Goal: Information Seeking & Learning: Learn about a topic

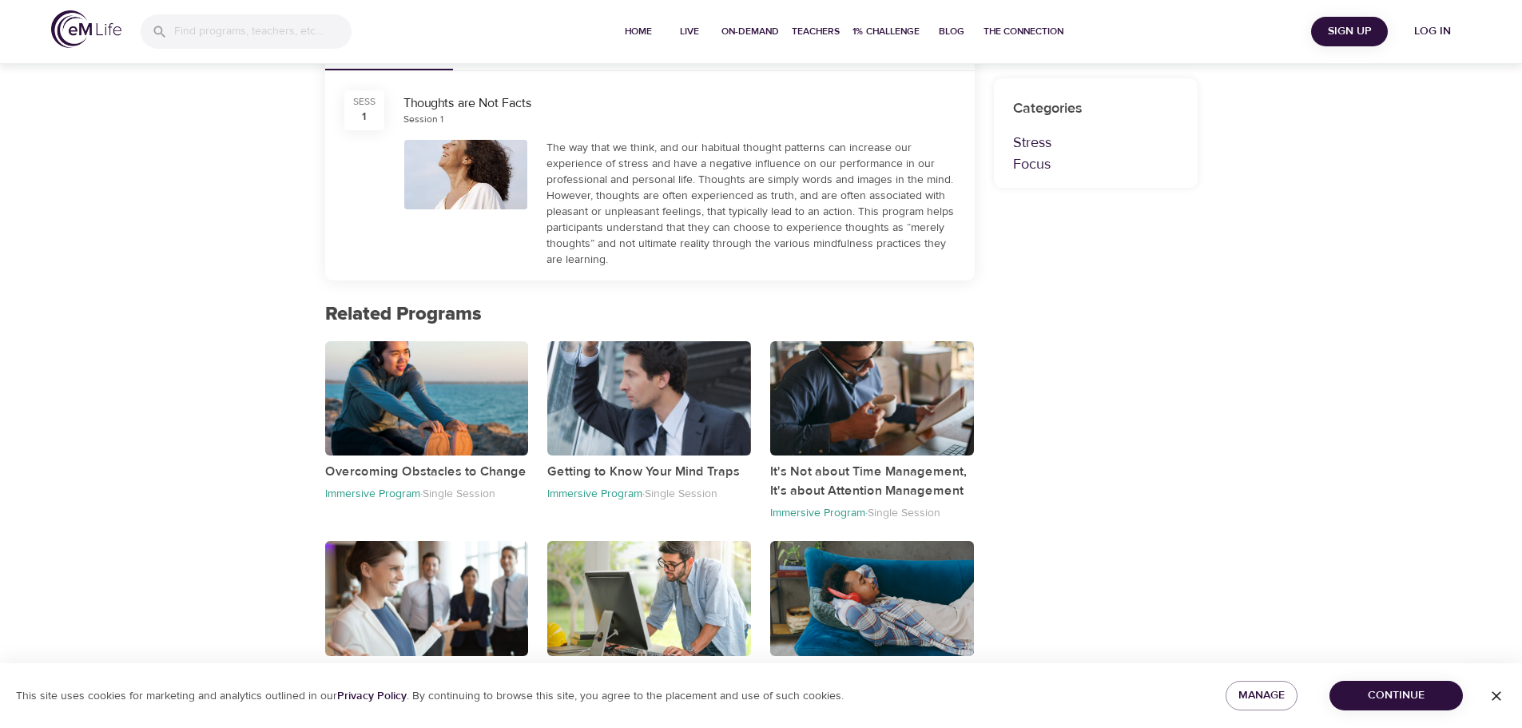
scroll to position [528, 0]
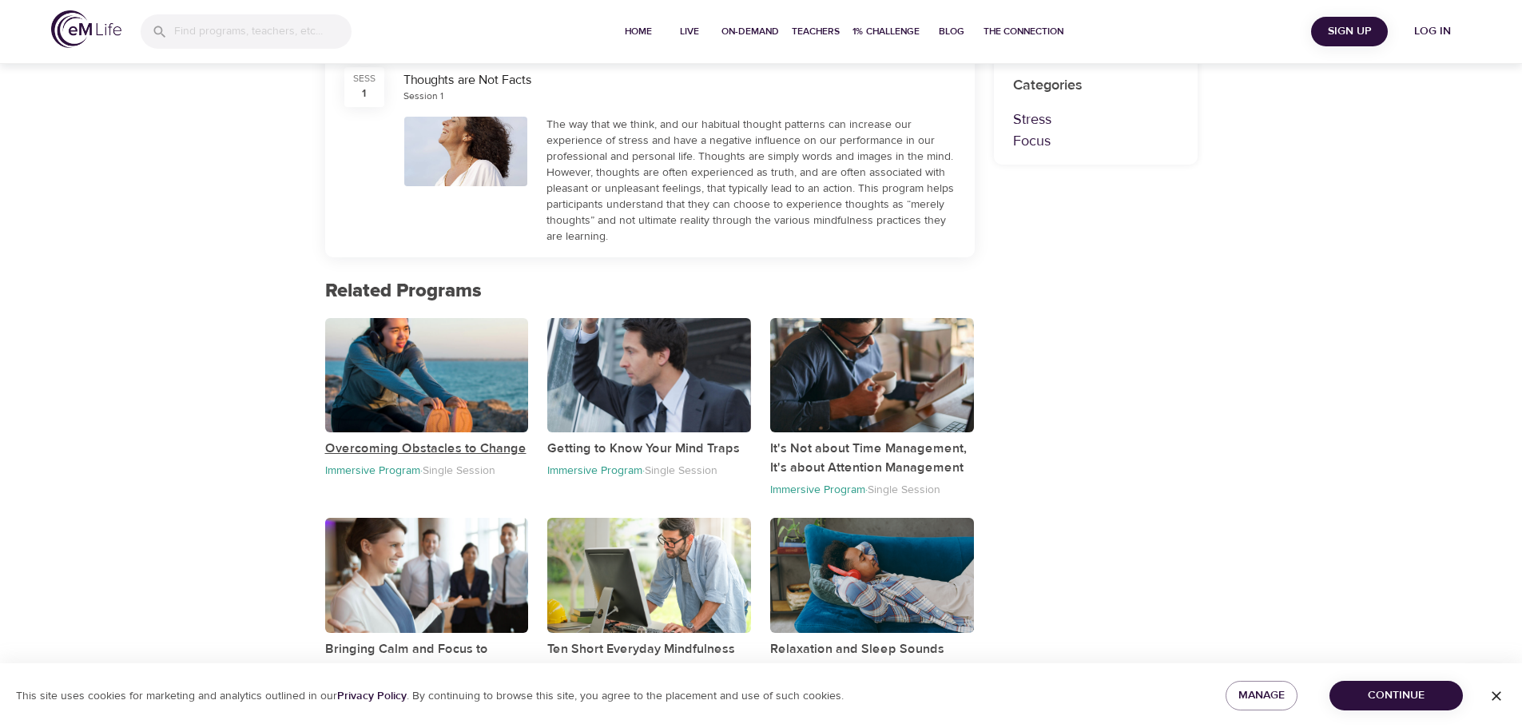
click at [444, 433] on p "Overcoming Obstacles to Change" at bounding box center [427, 448] width 204 height 19
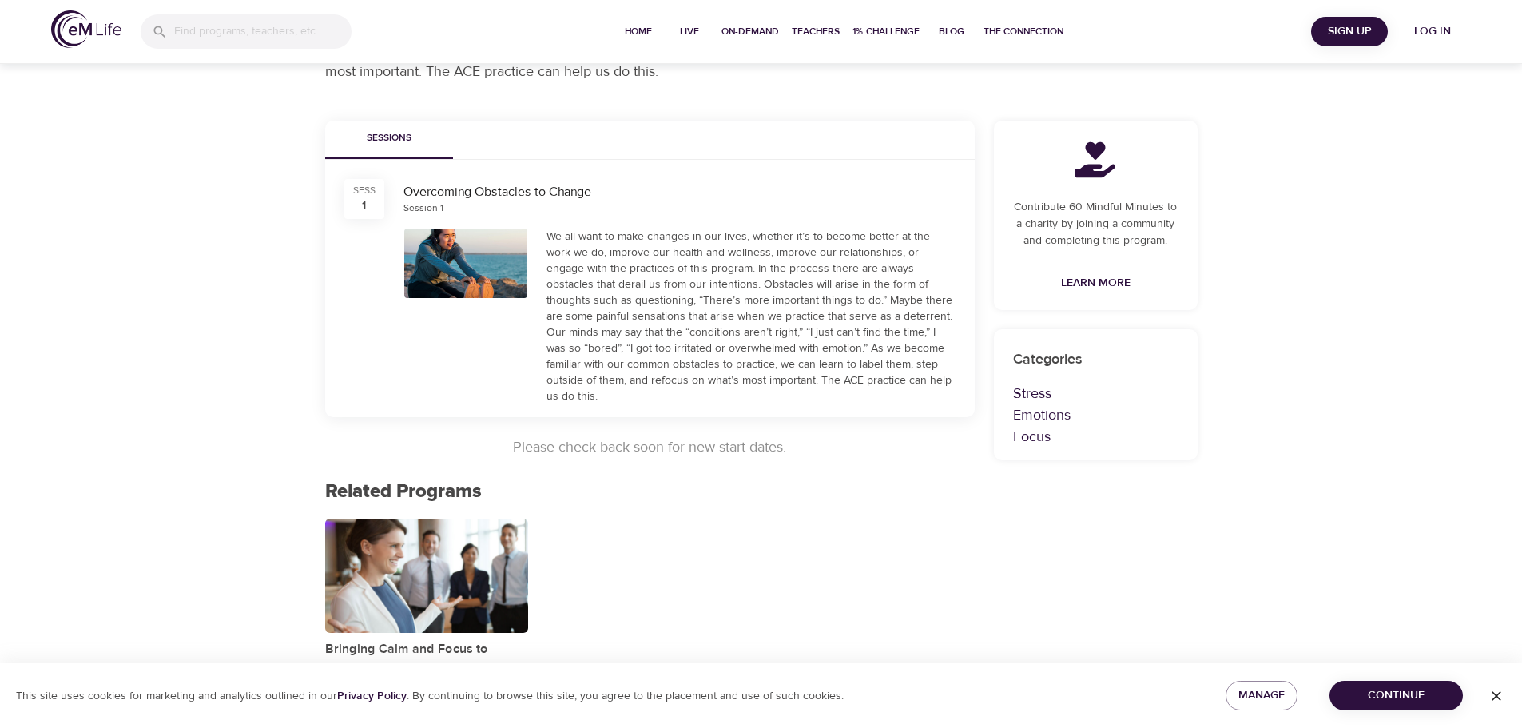
scroll to position [281, 0]
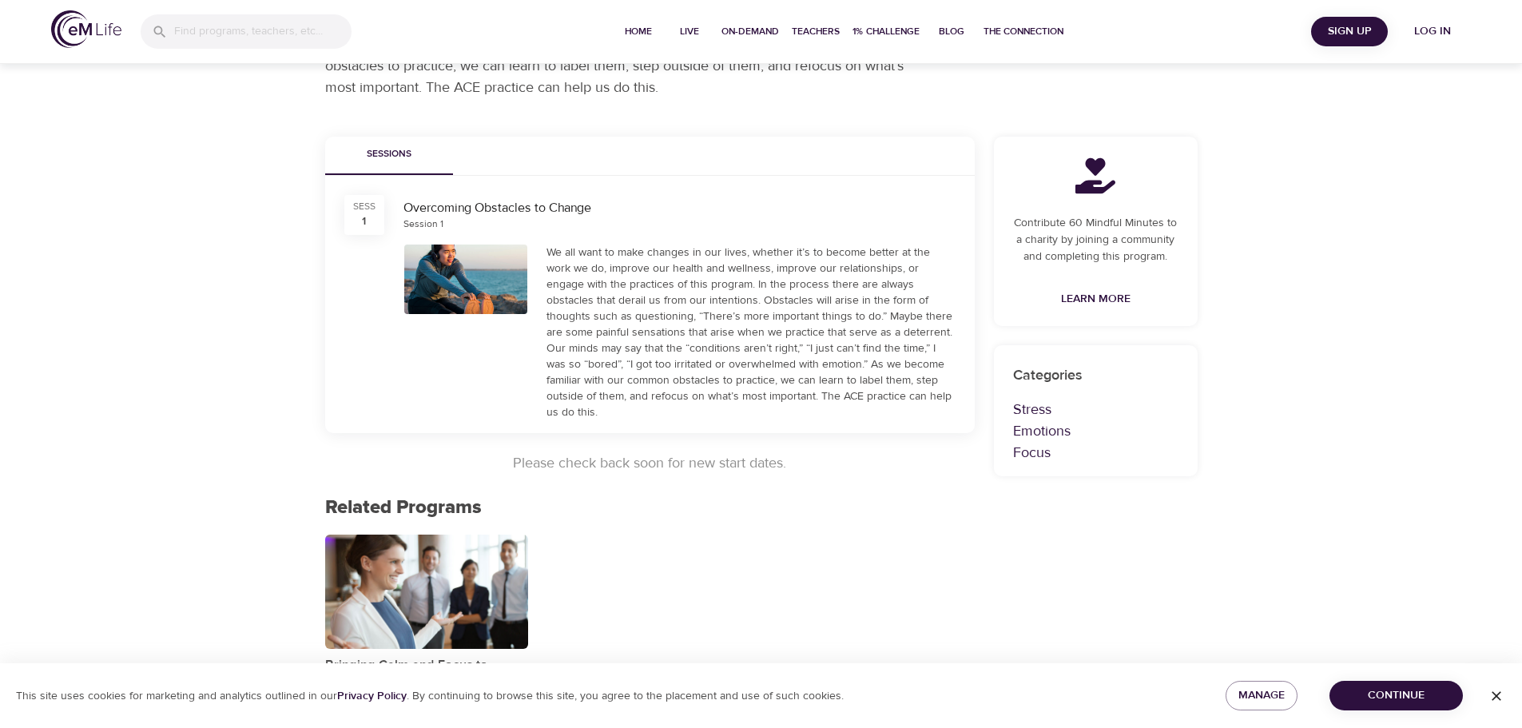
click at [682, 354] on div "We all want to make changes in our lives, whether it’s to become better at the …" at bounding box center [751, 332] width 409 height 176
click at [714, 433] on div "Sessions SESS 1 Overcoming Obstacles to Change Session 1 We all want to make ch…" at bounding box center [650, 426] width 669 height 637
click at [741, 334] on div "We all want to make changes in our lives, whether it’s to become better at the …" at bounding box center [751, 332] width 409 height 176
click at [455, 276] on div at bounding box center [466, 279] width 124 height 70
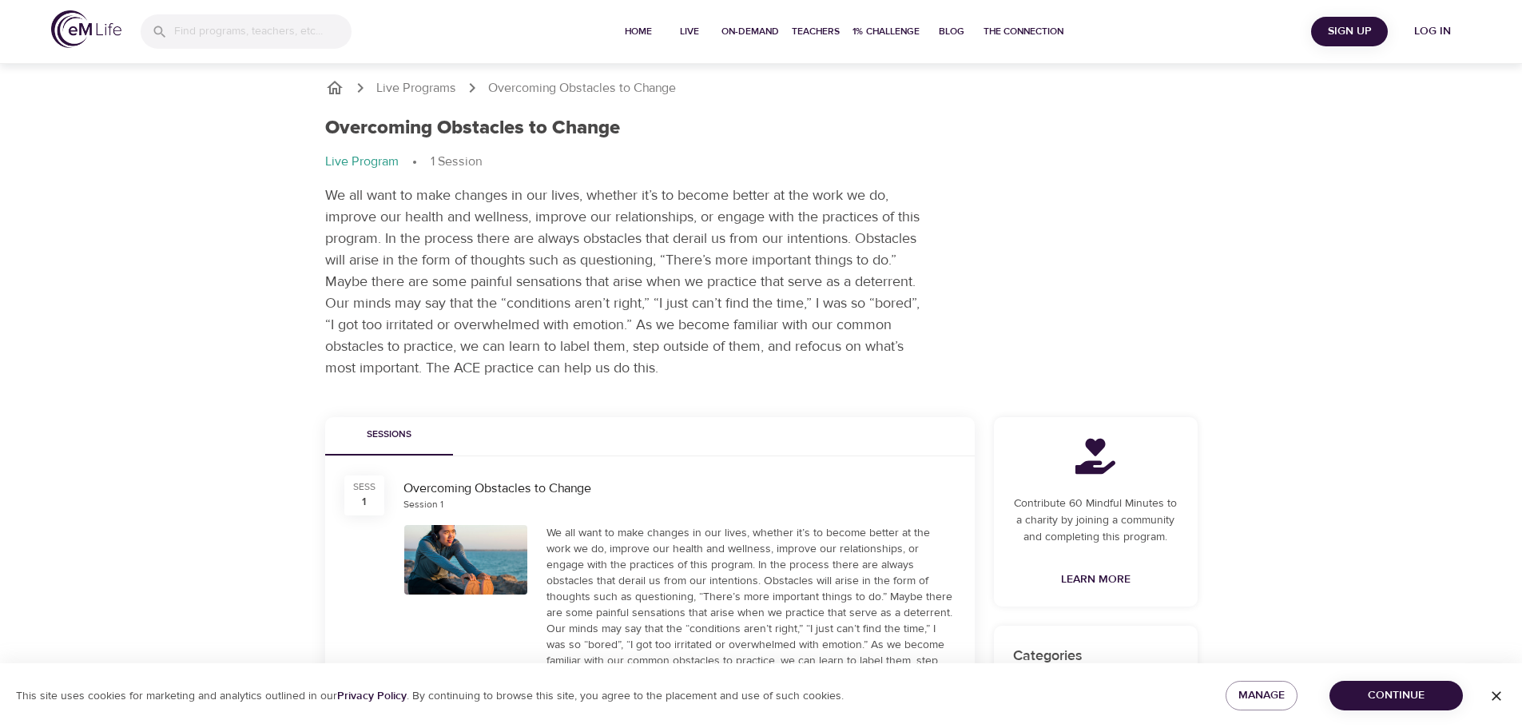
scroll to position [0, 0]
click at [510, 163] on ol "Live Program 1 Session" at bounding box center [761, 162] width 873 height 19
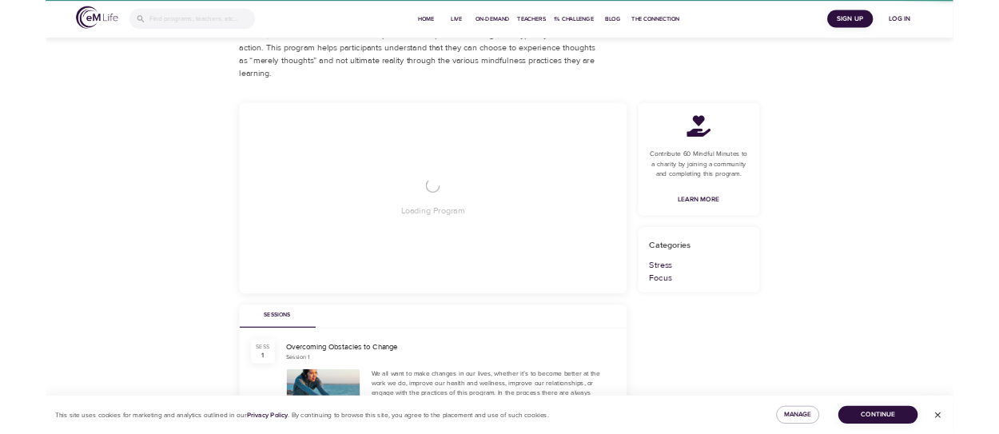
scroll to position [281, 0]
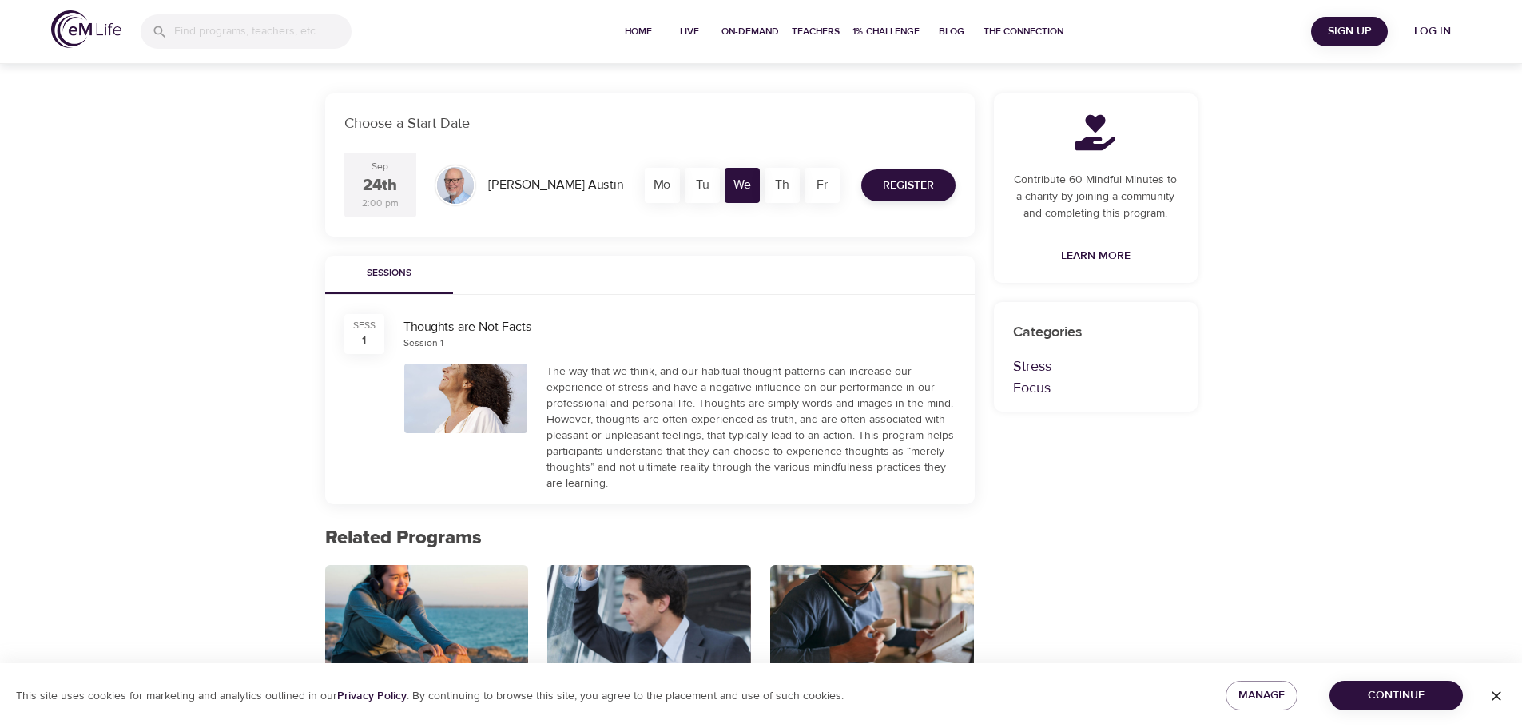
click at [781, 188] on div "Th" at bounding box center [782, 185] width 35 height 35
click at [825, 179] on div "Fr" at bounding box center [822, 185] width 35 height 35
click at [787, 187] on div "Th" at bounding box center [782, 185] width 35 height 35
